Goal: Submit feedback/report problem: Submit feedback/report problem

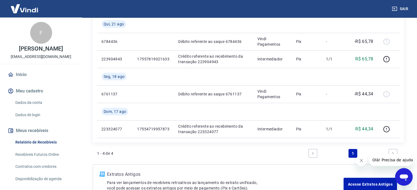
scroll to position [107, 0]
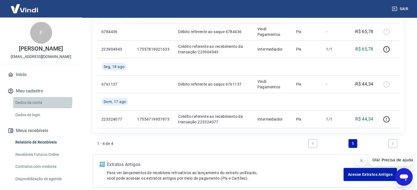
click at [39, 102] on link "Dados da conta" at bounding box center [44, 102] width 62 height 11
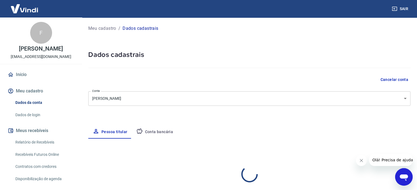
select select "MG"
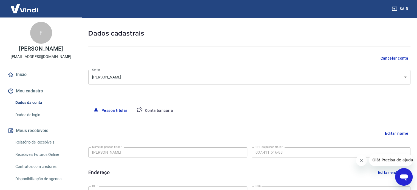
scroll to position [82, 0]
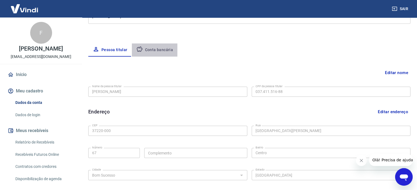
click at [156, 49] on button "Conta bancária" at bounding box center [155, 50] width 46 height 13
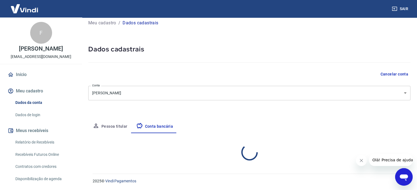
select select "1"
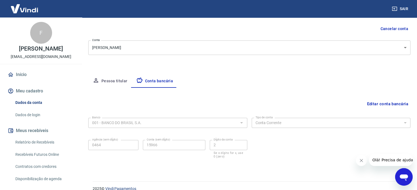
scroll to position [59, 0]
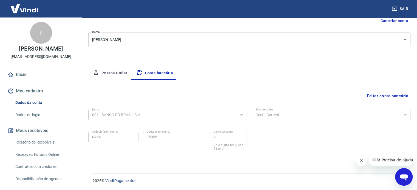
click at [378, 93] on button "Editar conta bancária" at bounding box center [387, 96] width 46 height 10
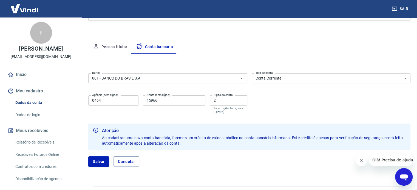
scroll to position [86, 0]
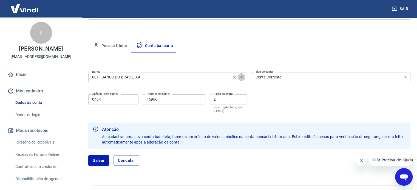
click at [241, 77] on icon "Abrir" at bounding box center [241, 77] width 3 height 1
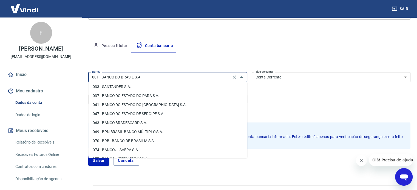
scroll to position [82, 0]
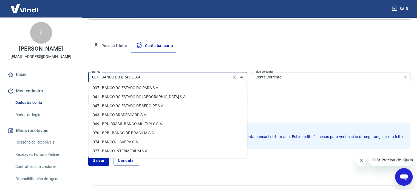
click at [132, 150] on li "077 - BANCO INTERMEDIUM S.A." at bounding box center [167, 151] width 159 height 9
type input "077 - BANCO INTERMEDIUM S.A."
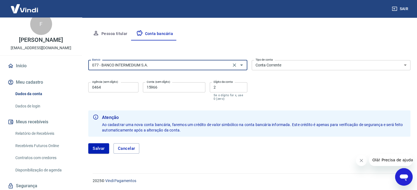
scroll to position [0, 0]
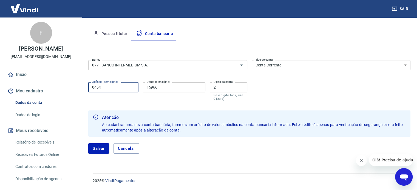
drag, startPoint x: 101, startPoint y: 87, endPoint x: 93, endPoint y: 89, distance: 7.8
click at [93, 89] on input "0464" at bounding box center [113, 87] width 50 height 10
type input "0001"
drag, startPoint x: 159, startPoint y: 88, endPoint x: 138, endPoint y: 88, distance: 21.4
click at [138, 88] on div "Agência (sem dígito) 0001 Agência (sem dígito) Conta (sem dígito) 15966 Conta (…" at bounding box center [167, 91] width 159 height 22
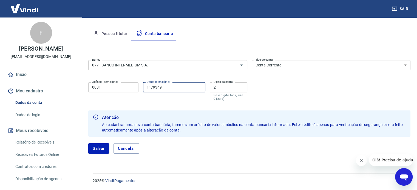
type input "1179349"
drag, startPoint x: 210, startPoint y: 87, endPoint x: 203, endPoint y: 87, distance: 7.4
click at [203, 87] on div "Agência (sem dígito) 0001 Agência (sem dígito) Conta (sem dígito) 1179349 Conta…" at bounding box center [167, 91] width 159 height 22
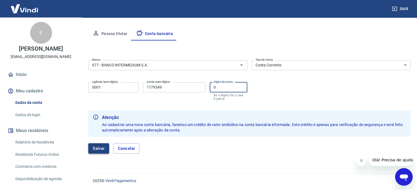
type input "0"
click at [100, 149] on button "Salvar" at bounding box center [98, 149] width 21 height 10
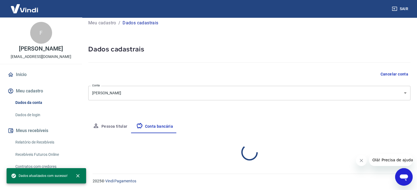
scroll to position [59, 0]
select select "1"
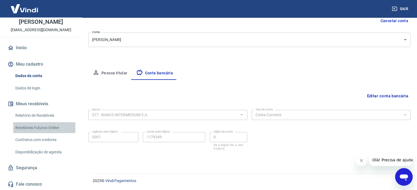
click at [51, 128] on link "Recebíveis Futuros Online" at bounding box center [44, 127] width 62 height 11
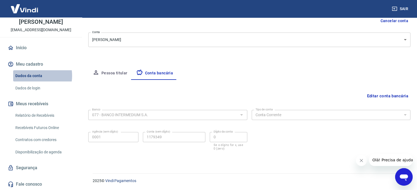
click at [30, 76] on link "Dados da conta" at bounding box center [44, 75] width 62 height 11
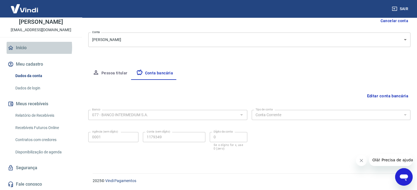
click at [22, 47] on link "Início" at bounding box center [41, 48] width 69 height 12
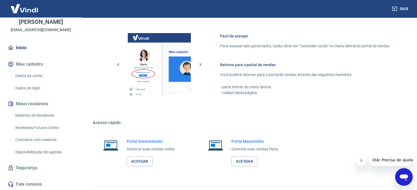
scroll to position [339, 0]
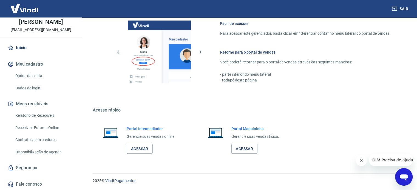
click at [34, 89] on link "Dados de login" at bounding box center [44, 88] width 62 height 11
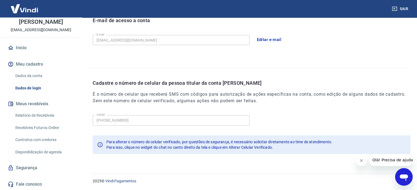
scroll to position [160, 0]
click at [404, 176] on icon "Abrir janela de mensagens" at bounding box center [404, 178] width 8 height 7
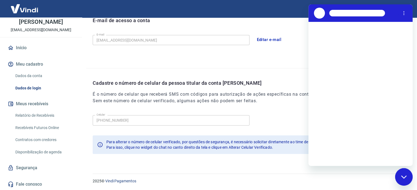
scroll to position [0, 0]
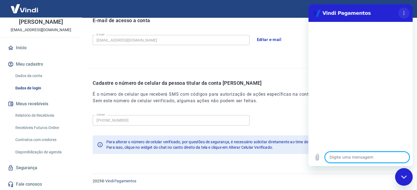
click at [403, 11] on icon "Menu de opções" at bounding box center [403, 13] width 4 height 4
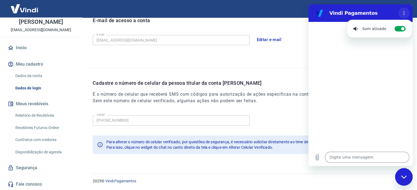
click at [403, 11] on icon "Menu de opções" at bounding box center [403, 13] width 4 height 4
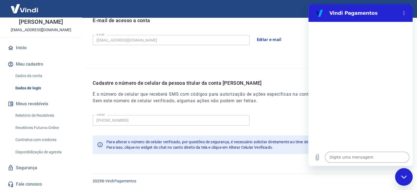
click at [349, 155] on textarea at bounding box center [367, 157] width 84 height 11
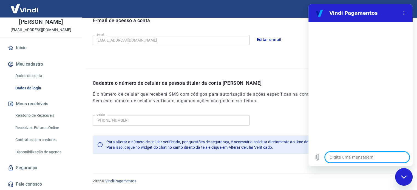
type textarea "b"
type textarea "x"
type textarea "bo"
type textarea "x"
type textarea "boa"
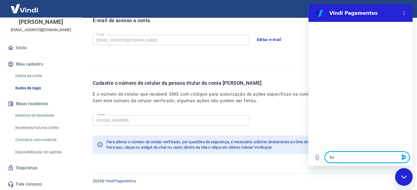
type textarea "x"
type textarea "boa"
type textarea "x"
type textarea "boa t"
type textarea "x"
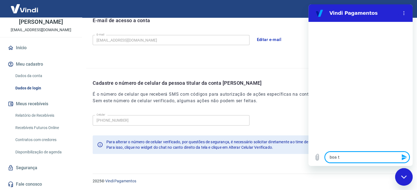
type textarea "boa ta"
type textarea "x"
type textarea "boa tar"
type textarea "x"
type textarea "boa tard"
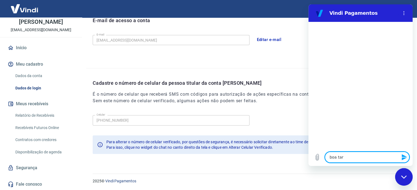
type textarea "x"
type textarea "boa tarde"
type textarea "x"
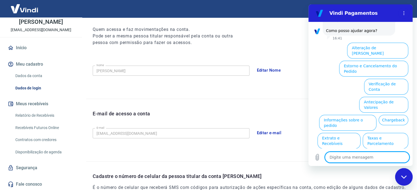
scroll to position [82, 0]
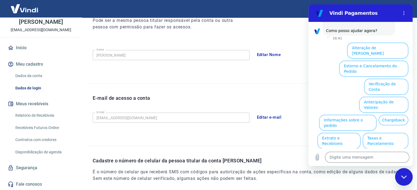
click at [32, 185] on link "Fale conosco" at bounding box center [41, 185] width 69 height 12
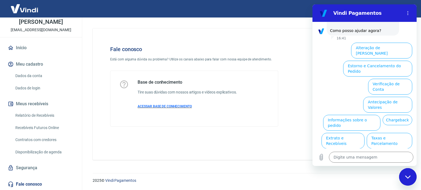
click at [172, 107] on span "ACESSAR BASE DE CONHECIMENTO" at bounding box center [165, 107] width 54 height 4
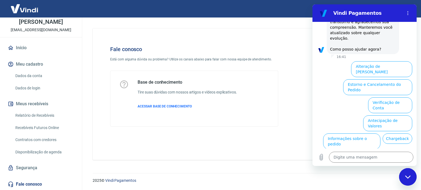
scroll to position [136, 0]
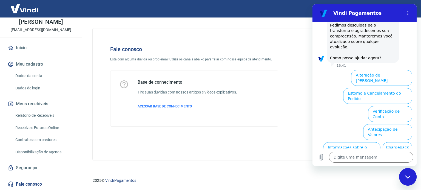
click at [406, 176] on icon "Fechar janela de mensagens" at bounding box center [408, 178] width 6 height 4
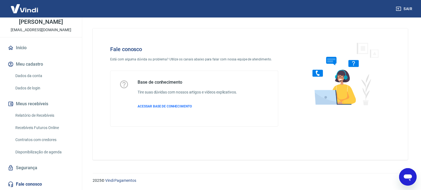
click at [341, 83] on img at bounding box center [342, 73] width 83 height 73
type textarea "x"
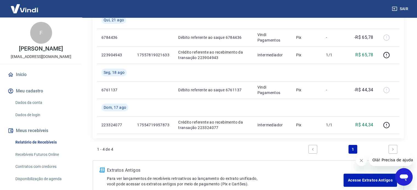
scroll to position [107, 0]
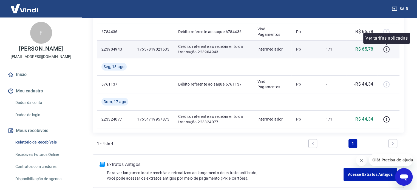
click at [386, 50] on icon "button" at bounding box center [386, 49] width 7 height 7
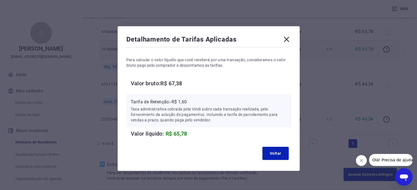
click at [286, 39] on icon at bounding box center [286, 39] width 5 height 5
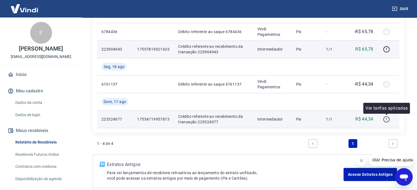
click at [386, 119] on icon "button" at bounding box center [386, 119] width 7 height 7
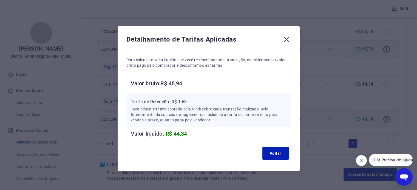
click at [287, 40] on icon at bounding box center [286, 39] width 9 height 9
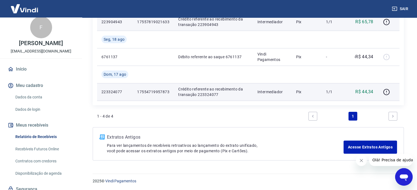
scroll to position [0, 0]
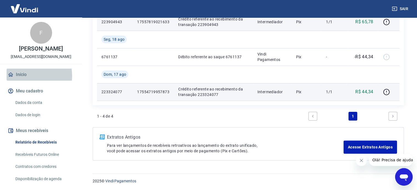
click at [23, 76] on link "Início" at bounding box center [41, 75] width 69 height 12
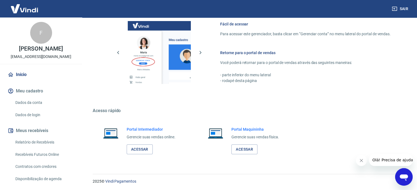
scroll to position [339, 0]
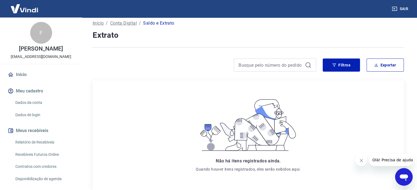
scroll to position [66, 0]
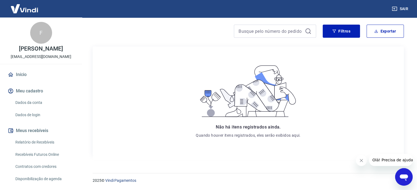
click at [402, 175] on icon "Abrir janela de mensagens" at bounding box center [404, 178] width 8 height 7
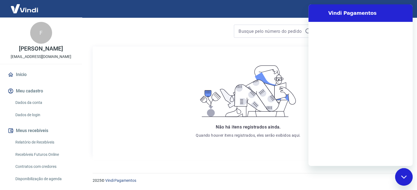
scroll to position [0, 0]
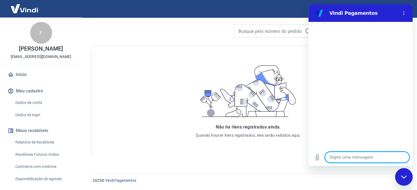
type textarea "b"
type textarea "x"
type textarea "bo"
type textarea "x"
type textarea "boa"
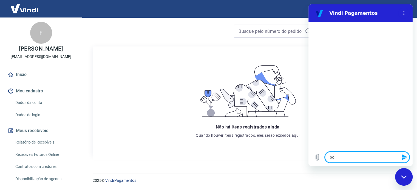
type textarea "x"
type textarea "boa"
type textarea "x"
type textarea "boa t"
type textarea "x"
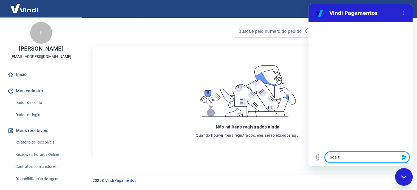
type textarea "boa ta"
type textarea "x"
type textarea "boa tar"
type textarea "x"
type textarea "boa tard"
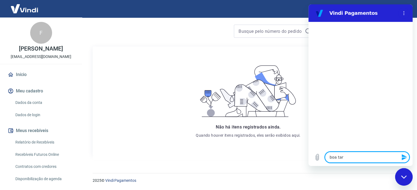
type textarea "x"
type textarea "boa tarde"
type textarea "x"
type textarea "boa tarde"
type textarea "x"
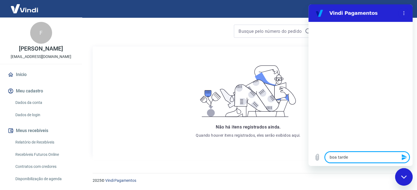
type textarea "boa tarde"
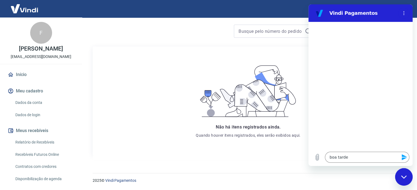
click at [404, 159] on icon "Enviar mensagem" at bounding box center [403, 158] width 5 height 6
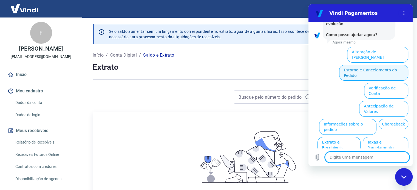
scroll to position [163, 0]
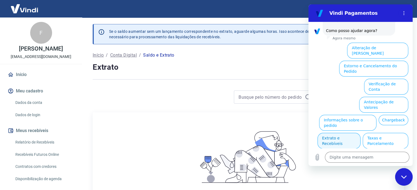
click at [360, 133] on button "Extrato e Recebíveis" at bounding box center [338, 141] width 43 height 16
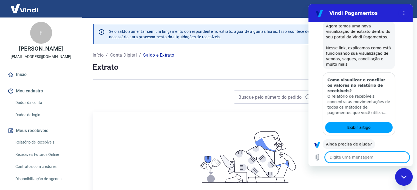
scroll to position [213, 0]
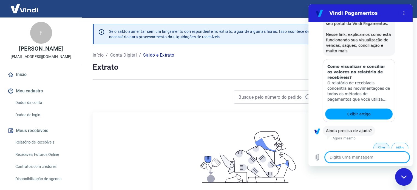
click at [377, 144] on button "Sim" at bounding box center [381, 148] width 16 height 10
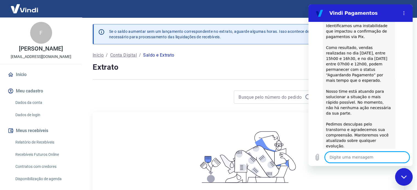
type textarea "x"
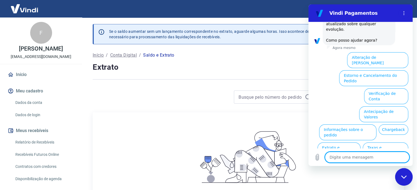
scroll to position [481, 0]
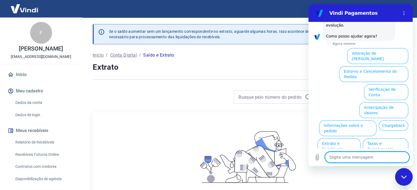
type textarea "p"
type textarea "x"
type textarea "pr"
type textarea "x"
type textarea "pre"
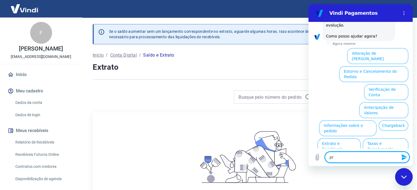
type textarea "x"
type textarea "prec"
type textarea "x"
type textarea "preci"
type textarea "x"
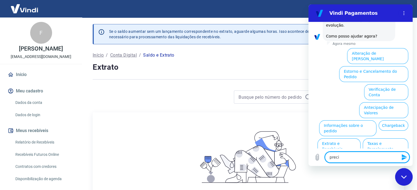
type textarea "precis"
type textarea "x"
type textarea "preciso"
type textarea "x"
type textarea "preciso"
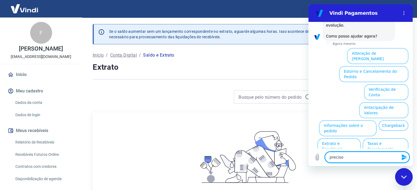
type textarea "x"
type textarea "preciso f"
type textarea "x"
type textarea "preciso fa"
type textarea "x"
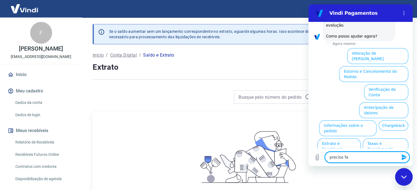
type textarea "preciso fal"
type textarea "x"
type textarea "preciso fala"
type textarea "x"
type textarea "preciso falar"
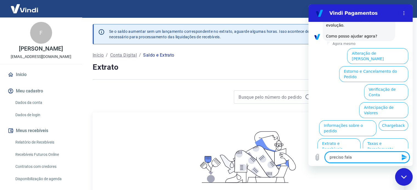
type textarea "x"
type textarea "preciso falar"
type textarea "x"
type textarea "preciso falar c"
type textarea "x"
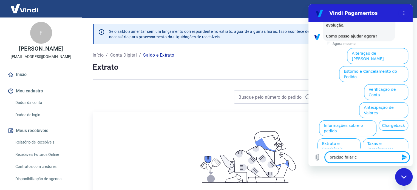
type textarea "preciso falar co"
type textarea "x"
type textarea "preciso falar com"
type textarea "x"
type textarea "preciso falar com"
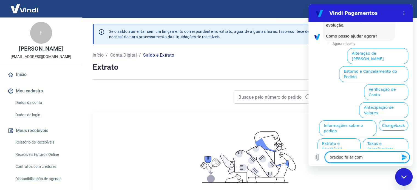
type textarea "x"
type textarea "preciso falar com a"
type textarea "x"
type textarea "preciso falar com at"
type textarea "x"
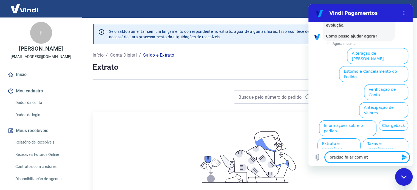
type textarea "preciso falar com ate"
type textarea "x"
type textarea "preciso falar com aten"
type textarea "x"
type textarea "preciso falar com atend"
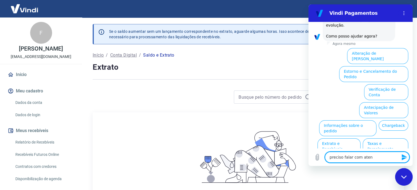
type textarea "x"
type textarea "preciso falar com atende"
type textarea "x"
type textarea "preciso falar com atenden"
type textarea "x"
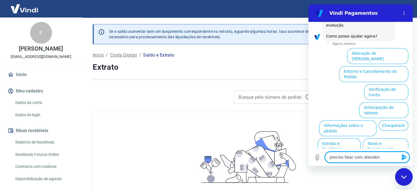
type textarea "preciso falar com atendene"
type textarea "x"
type textarea "preciso falar com atenden"
type textarea "x"
type textarea "preciso falar com atendent"
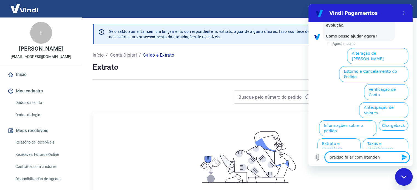
type textarea "x"
type textarea "preciso falar com atendente"
type textarea "x"
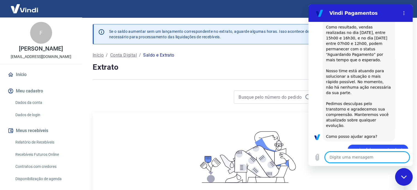
scroll to position [382, 0]
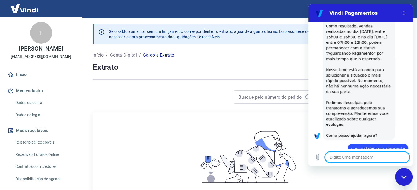
type textarea "x"
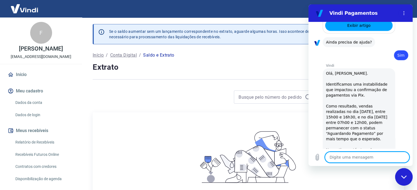
scroll to position [411, 0]
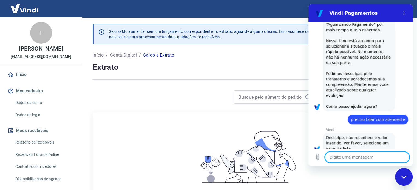
click at [369, 158] on textarea at bounding box center [367, 157] width 84 height 11
type textarea "a"
type textarea "x"
type textarea "at"
type textarea "x"
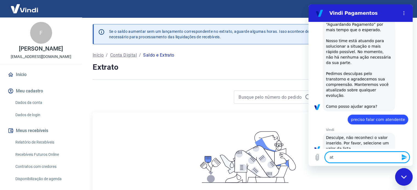
type textarea "ate"
type textarea "x"
type textarea "aten"
type textarea "x"
type textarea "atend"
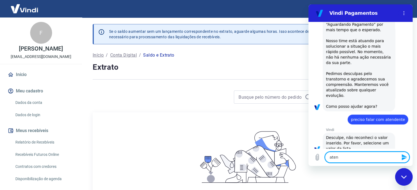
type textarea "x"
type textarea "atendi"
type textarea "x"
type textarea "atendim"
type textarea "x"
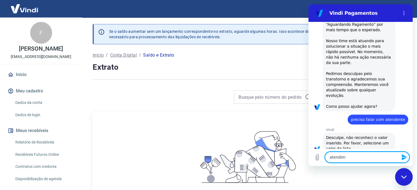
type textarea "atendime"
type textarea "x"
type textarea "atendimen"
type textarea "x"
type textarea "atendiment"
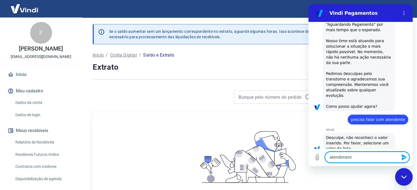
type textarea "x"
type textarea "atendimento"
type textarea "x"
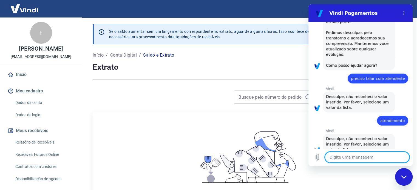
scroll to position [453, 0]
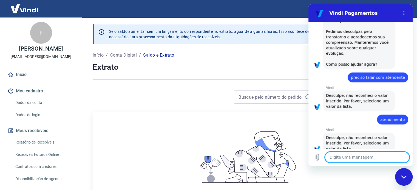
type textarea "x"
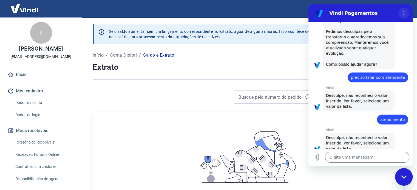
click at [403, 12] on icon "Menu de opções" at bounding box center [403, 13] width 4 height 4
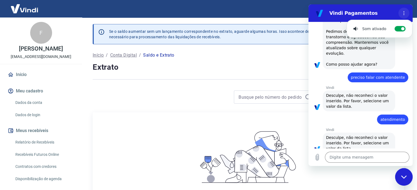
click at [403, 12] on icon "Menu de opções" at bounding box center [403, 13] width 4 height 4
